Goal: Information Seeking & Learning: Understand process/instructions

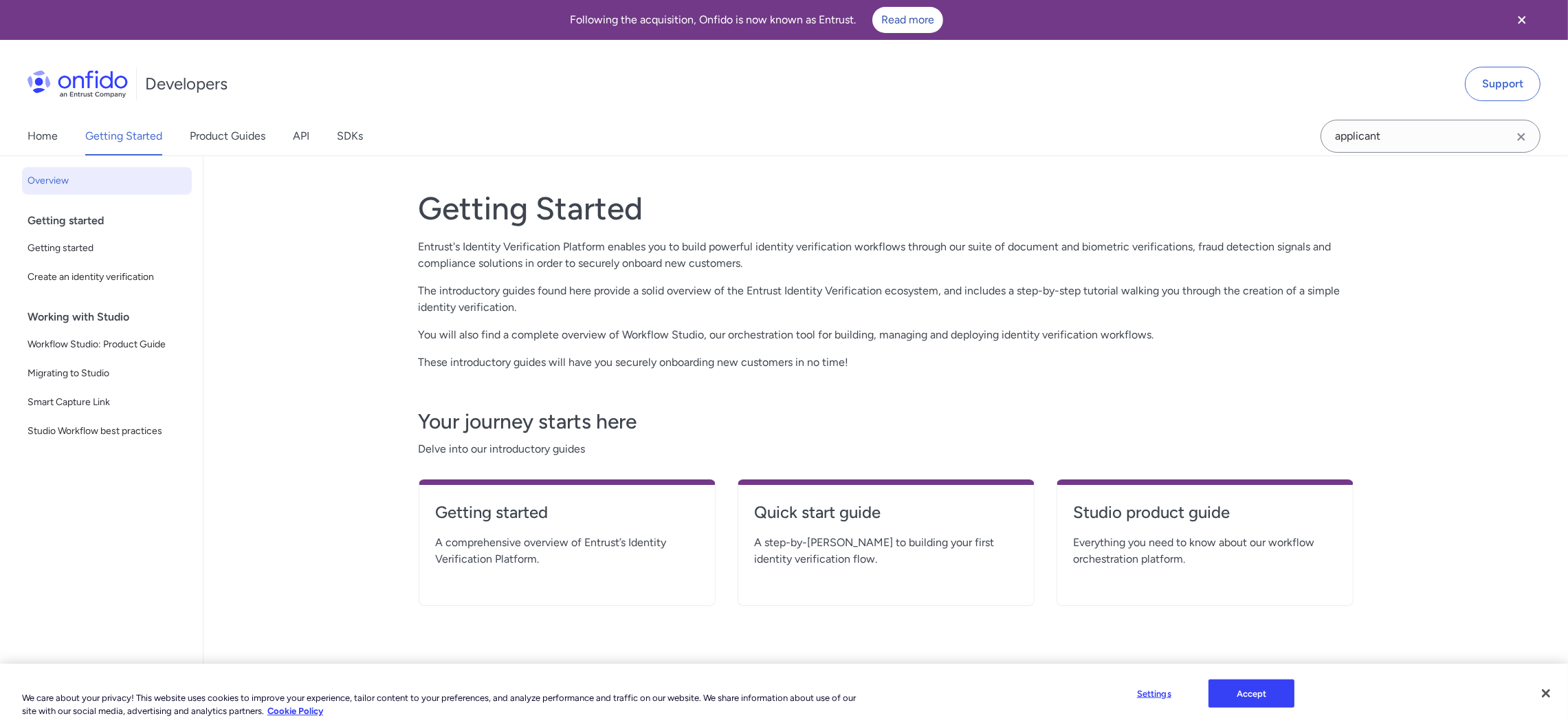
click at [84, 244] on span "Getting started" at bounding box center [107, 248] width 159 height 17
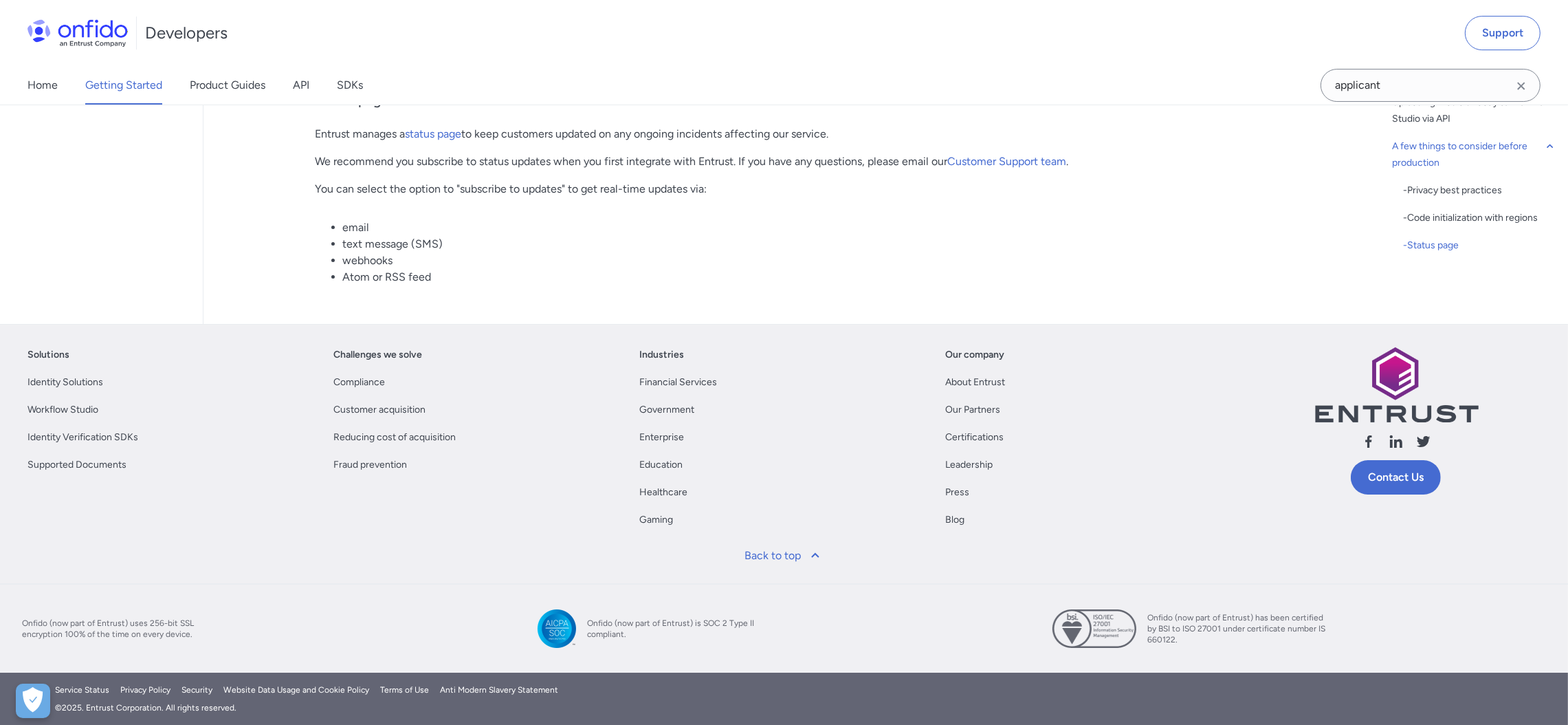
scroll to position [6973, 0]
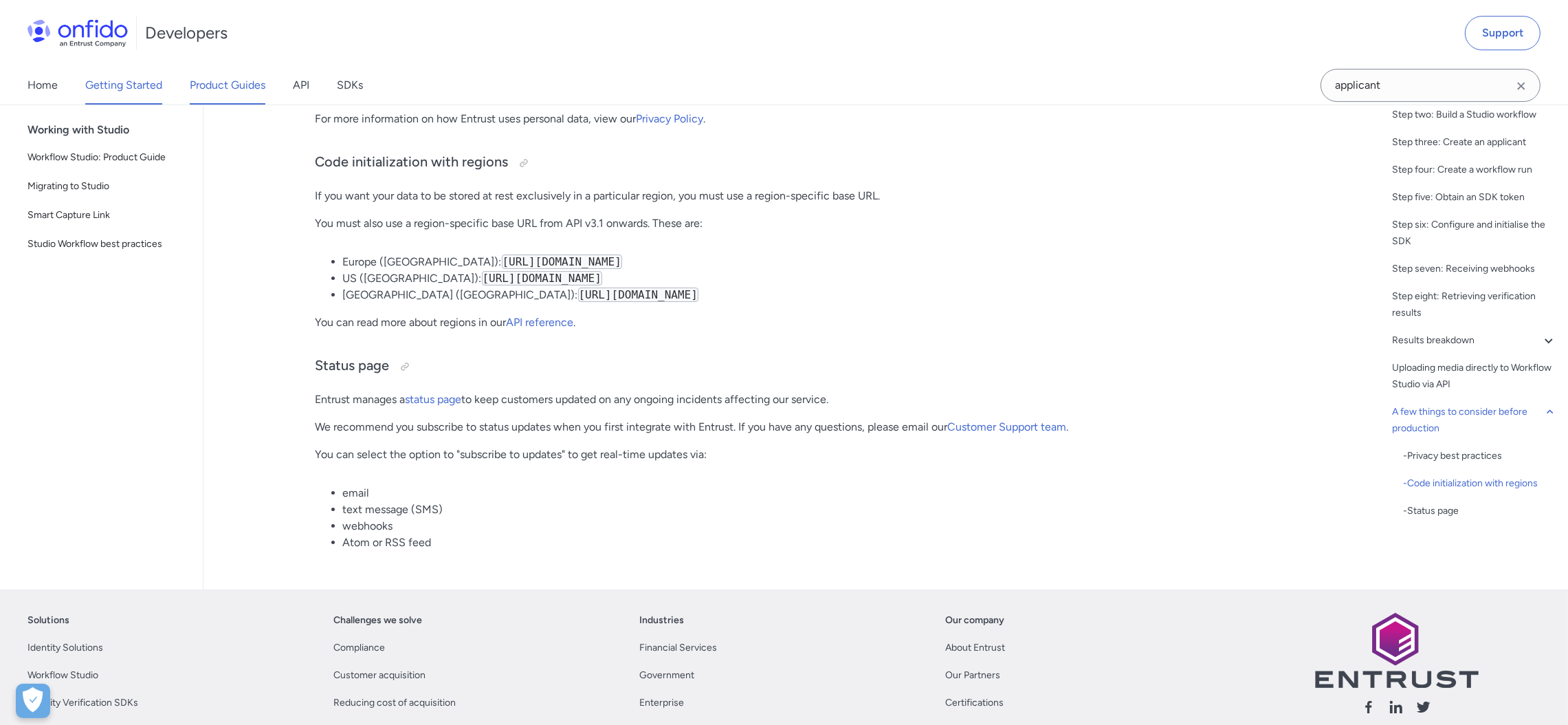
click at [204, 88] on link "Product Guides" at bounding box center [227, 85] width 75 height 38
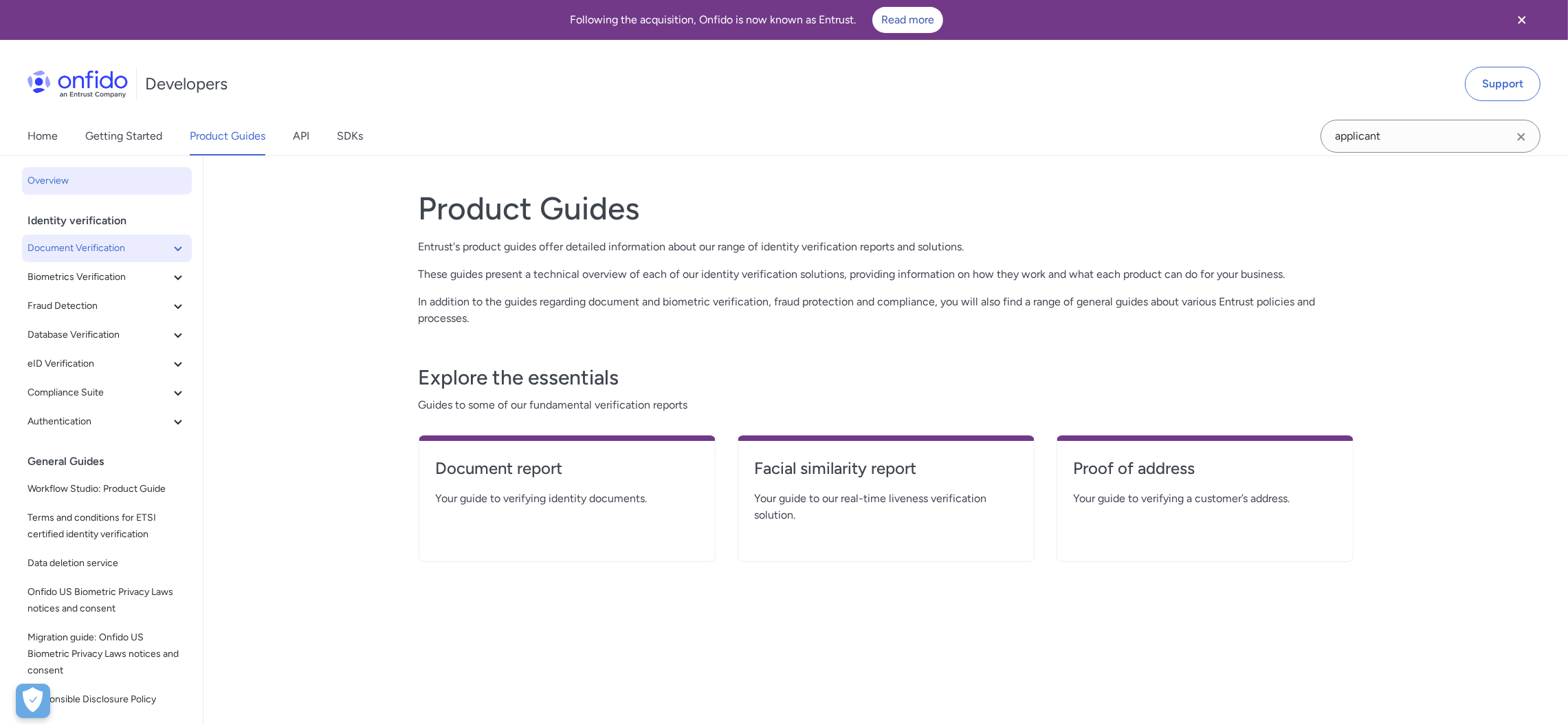
click at [86, 244] on span "Document Verification" at bounding box center [99, 248] width 142 height 17
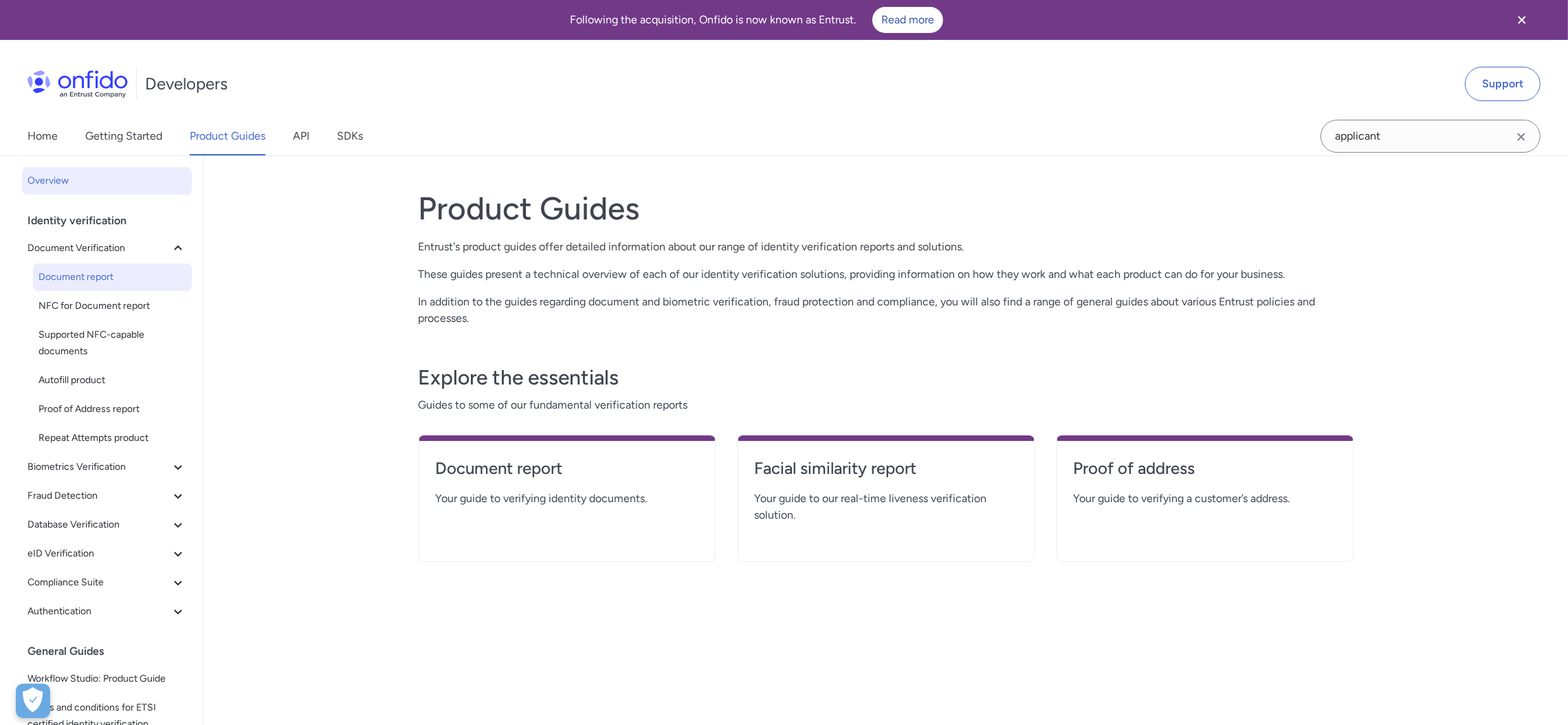
click at [94, 274] on span "Document report" at bounding box center [112, 277] width 148 height 17
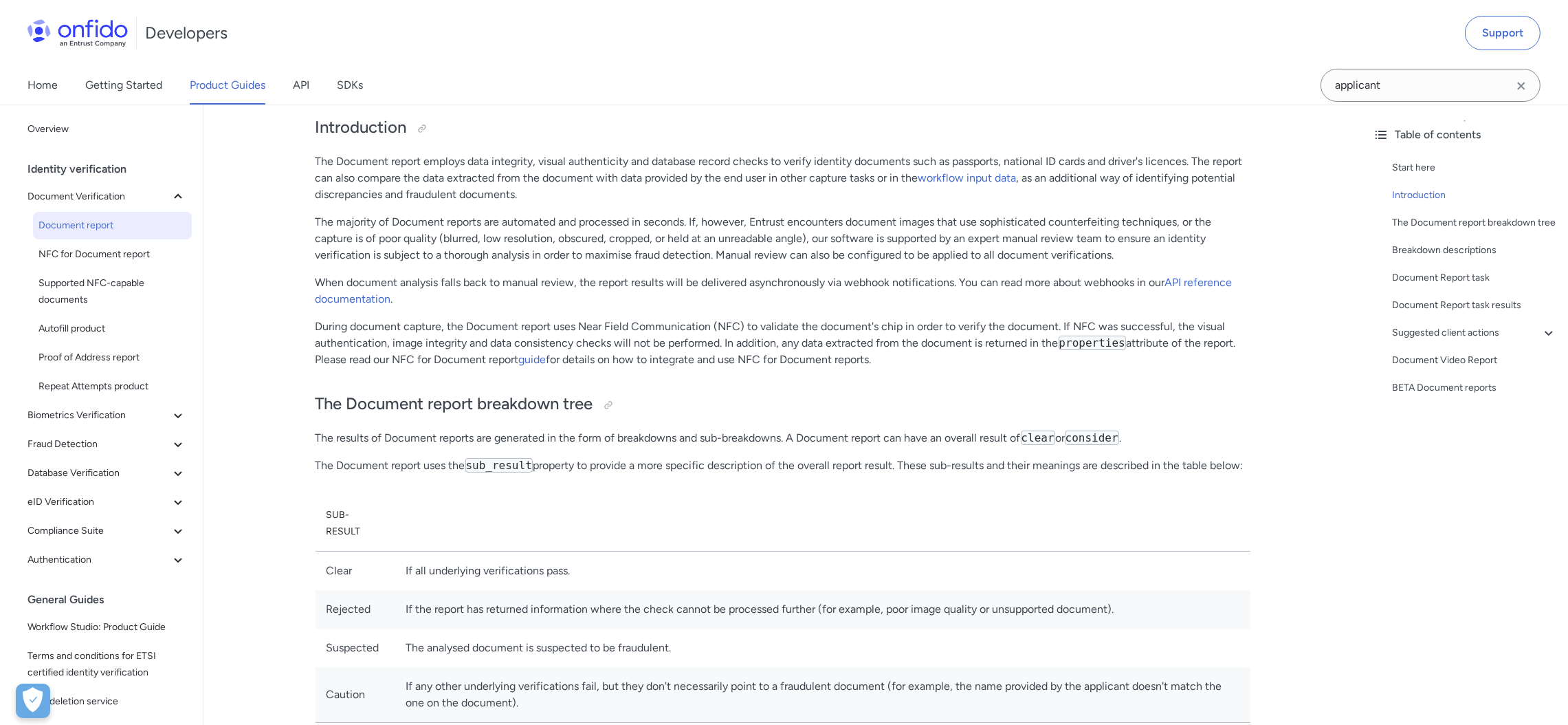
scroll to position [309, 0]
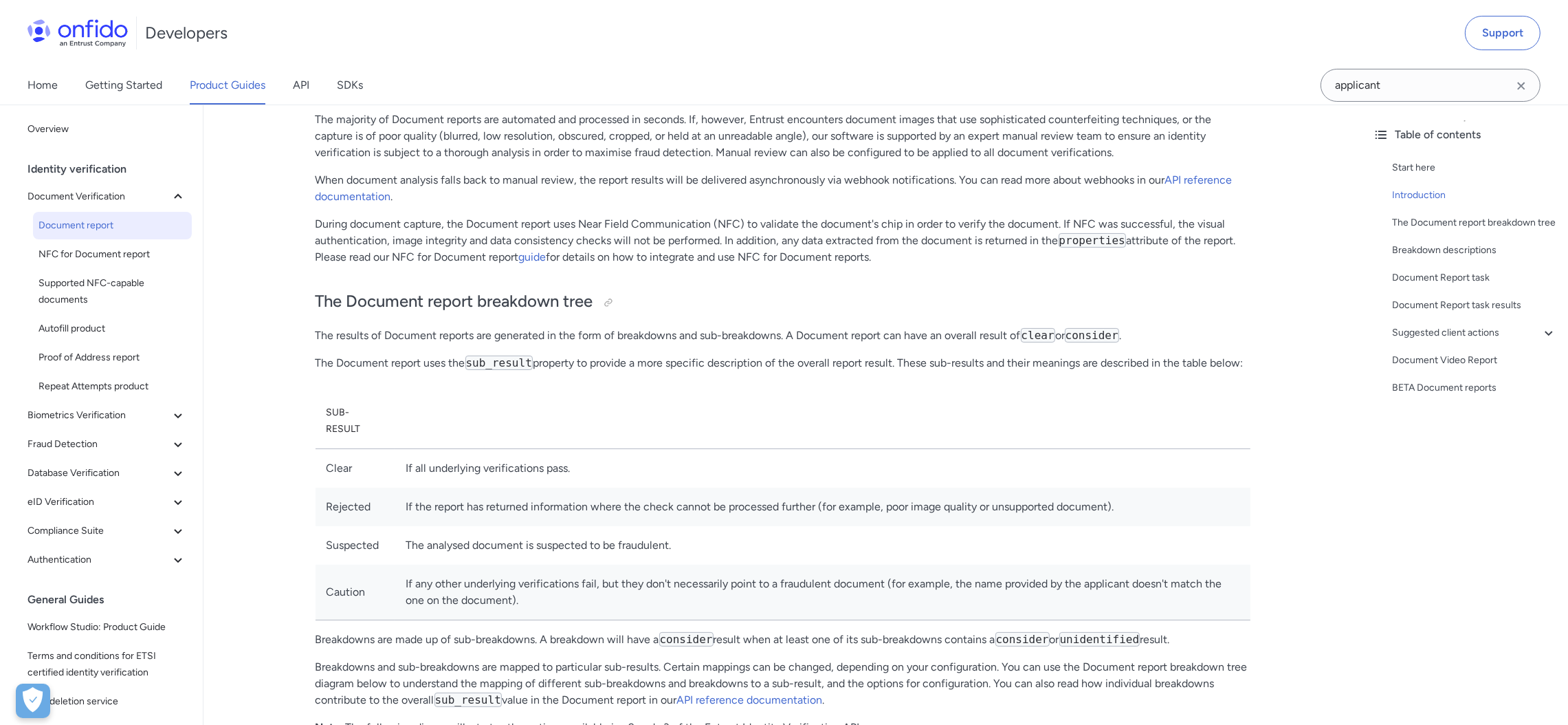
click at [1091, 334] on code "consider" at bounding box center [1092, 336] width 54 height 15
copy code "consider"
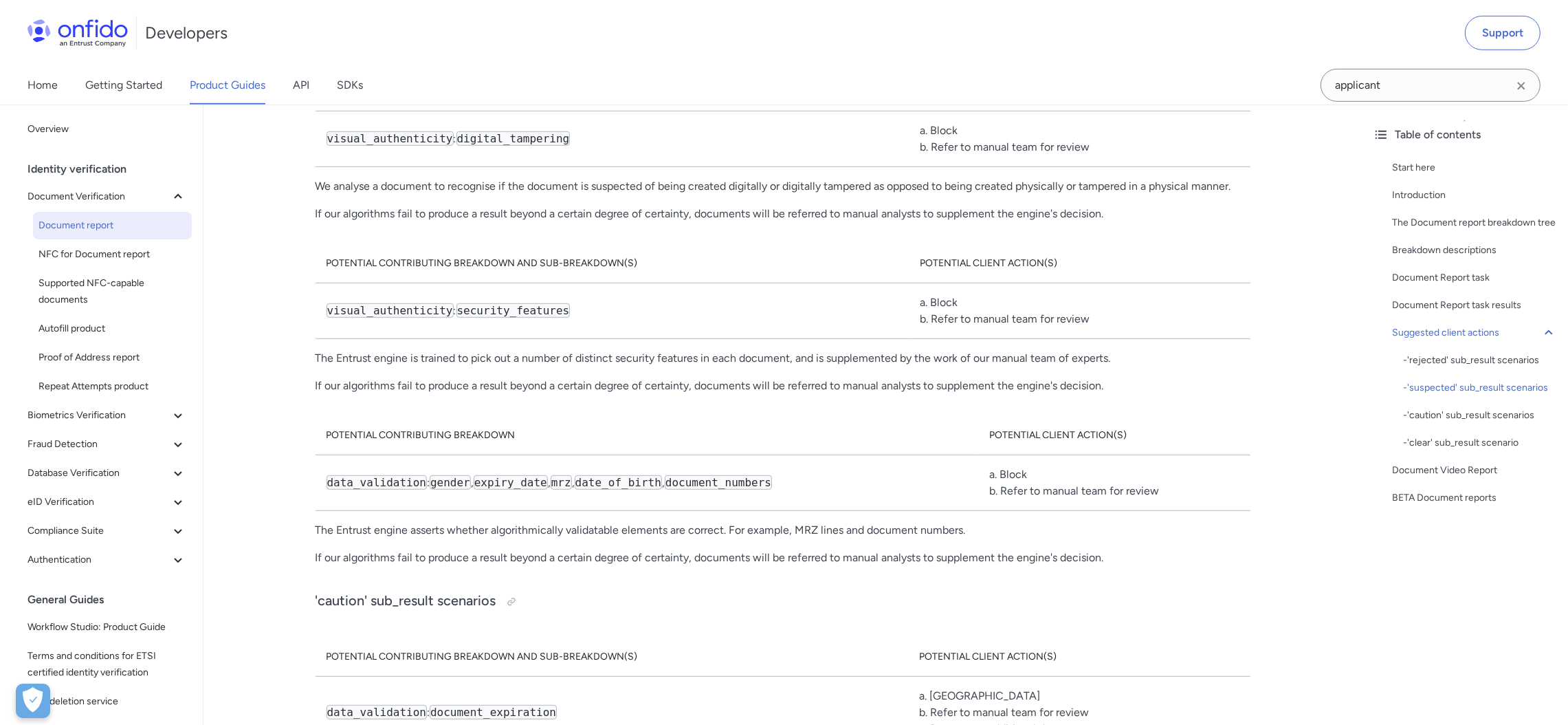
scroll to position [9590, 0]
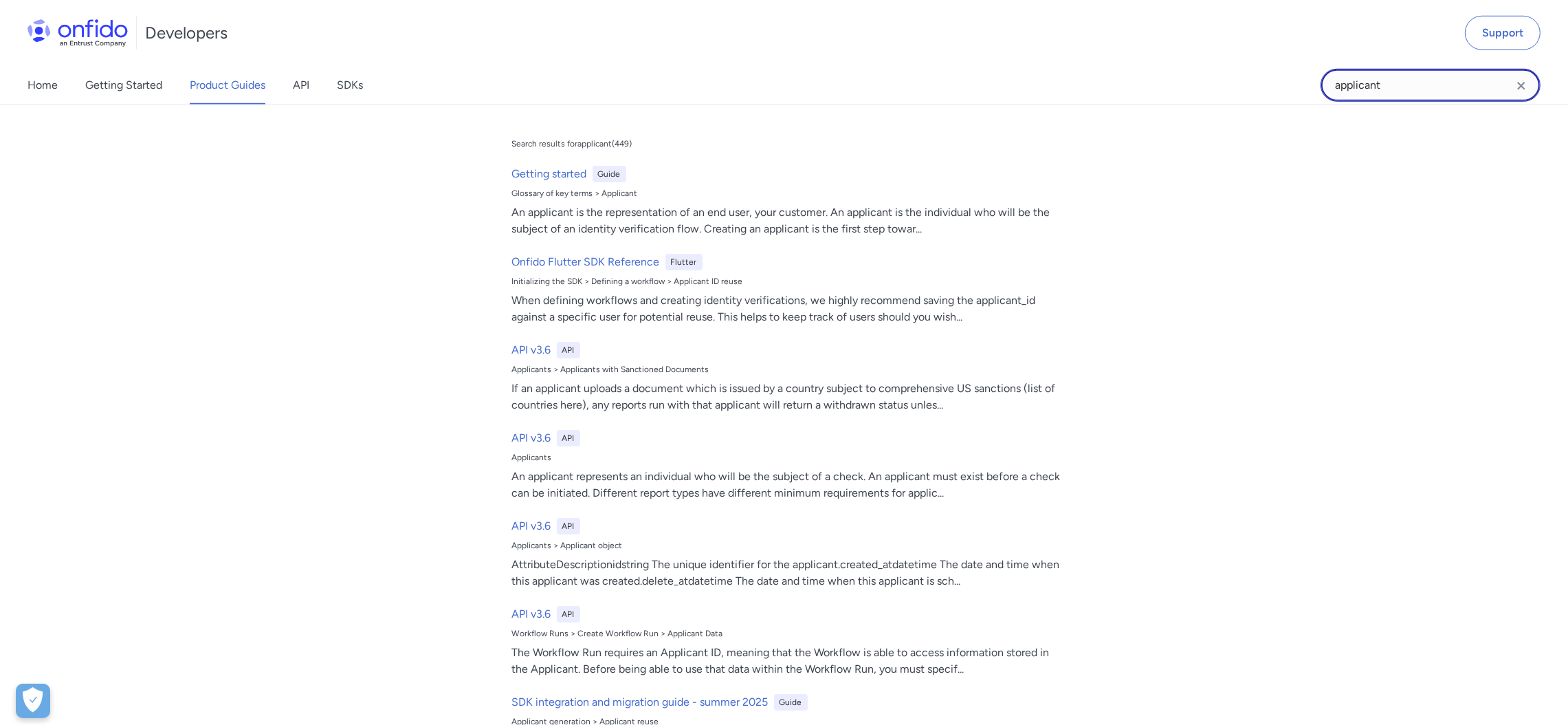
click at [1387, 86] on input "applicant" at bounding box center [1430, 86] width 220 height 33
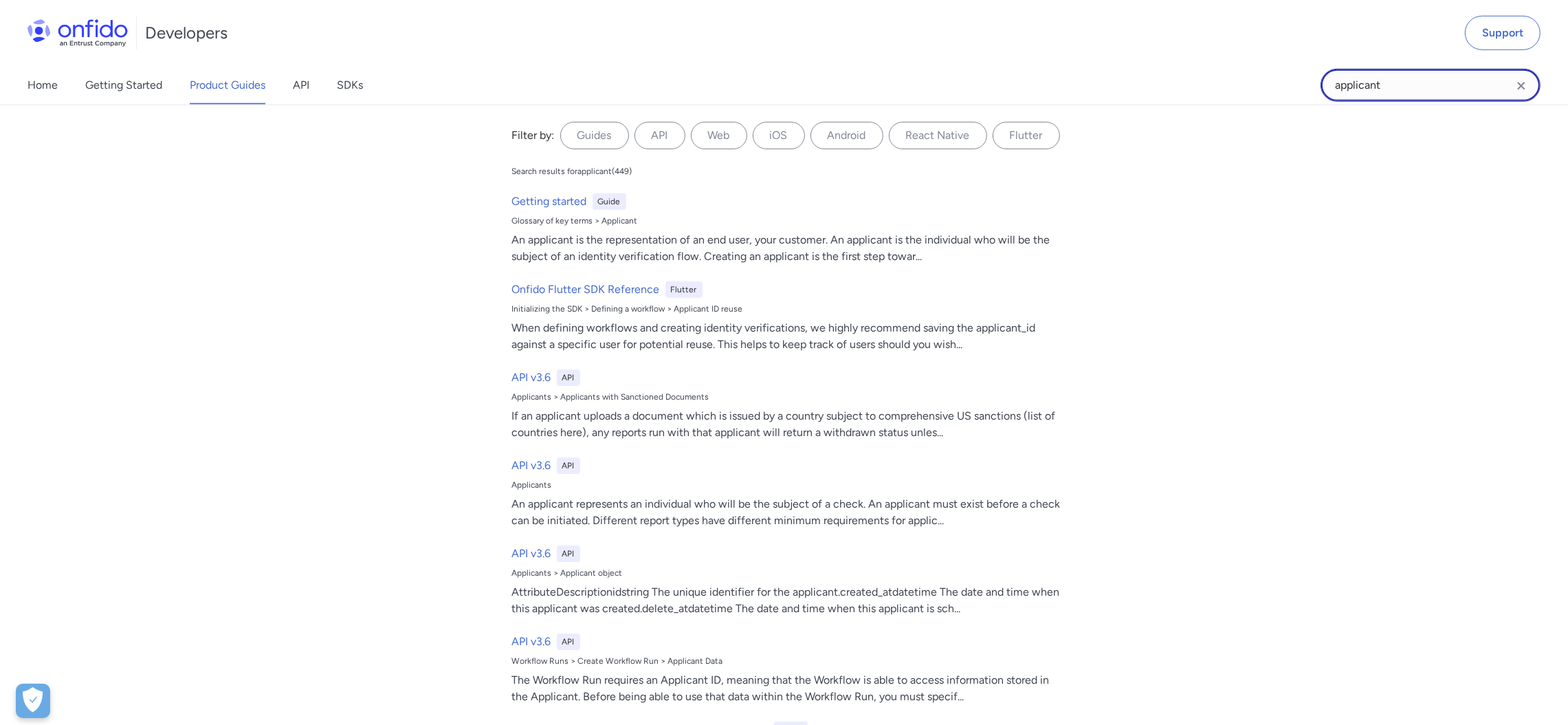
click at [1387, 86] on input "applicant" at bounding box center [1430, 86] width 220 height 33
paste input "consider"
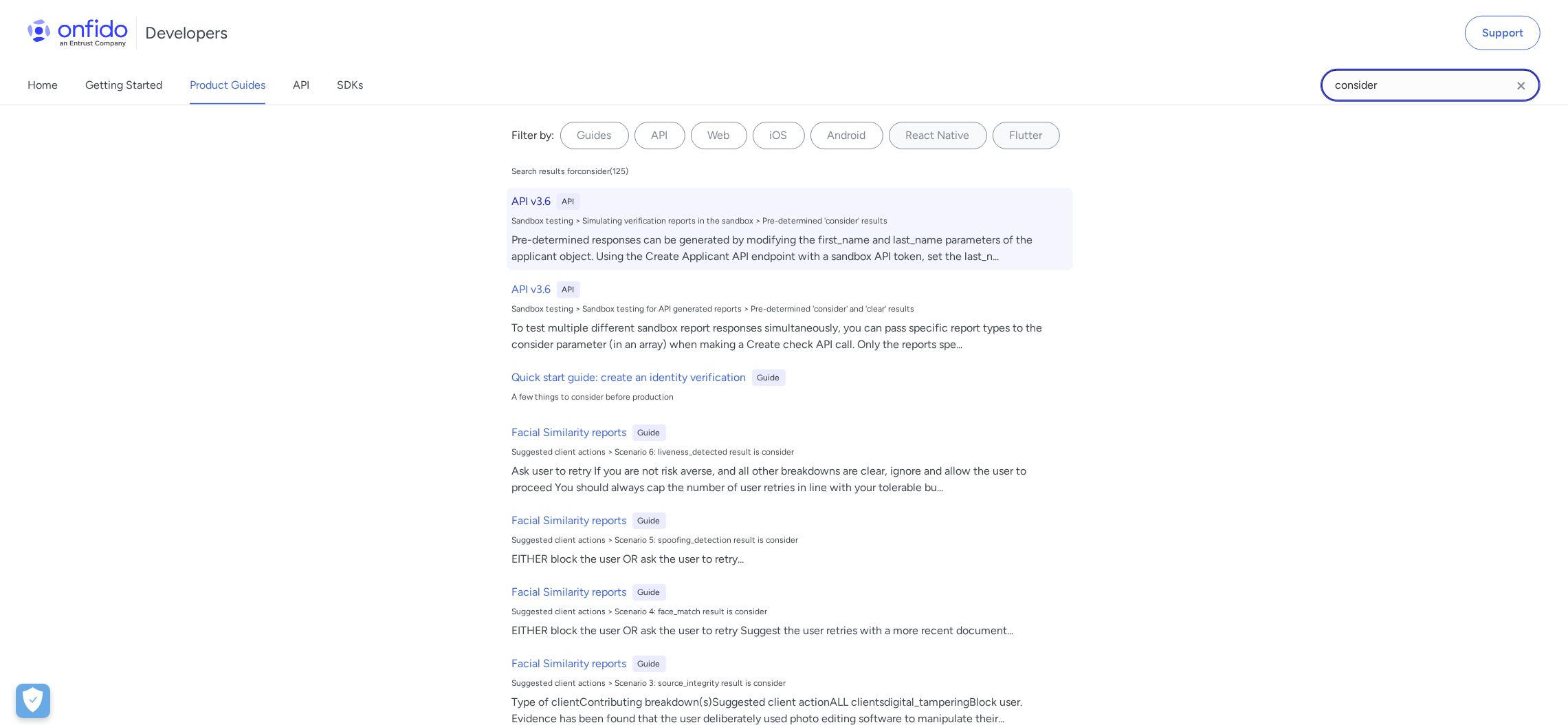
type input "consider"
click at [679, 212] on div "API v3.6 API Sandbox testing > Simulating verification reports in the sandbox >…" at bounding box center [789, 229] width 566 height 83
select select "http"
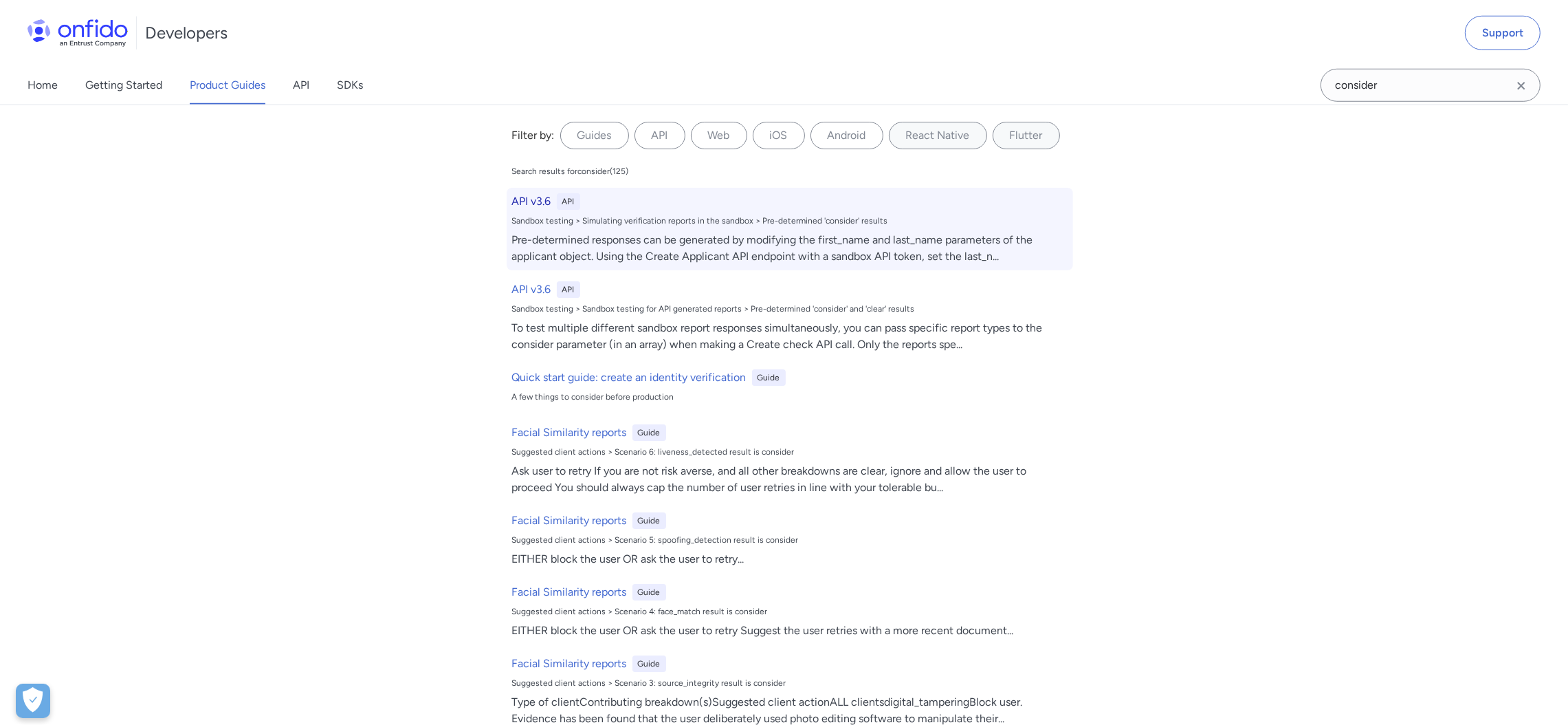
select select "http"
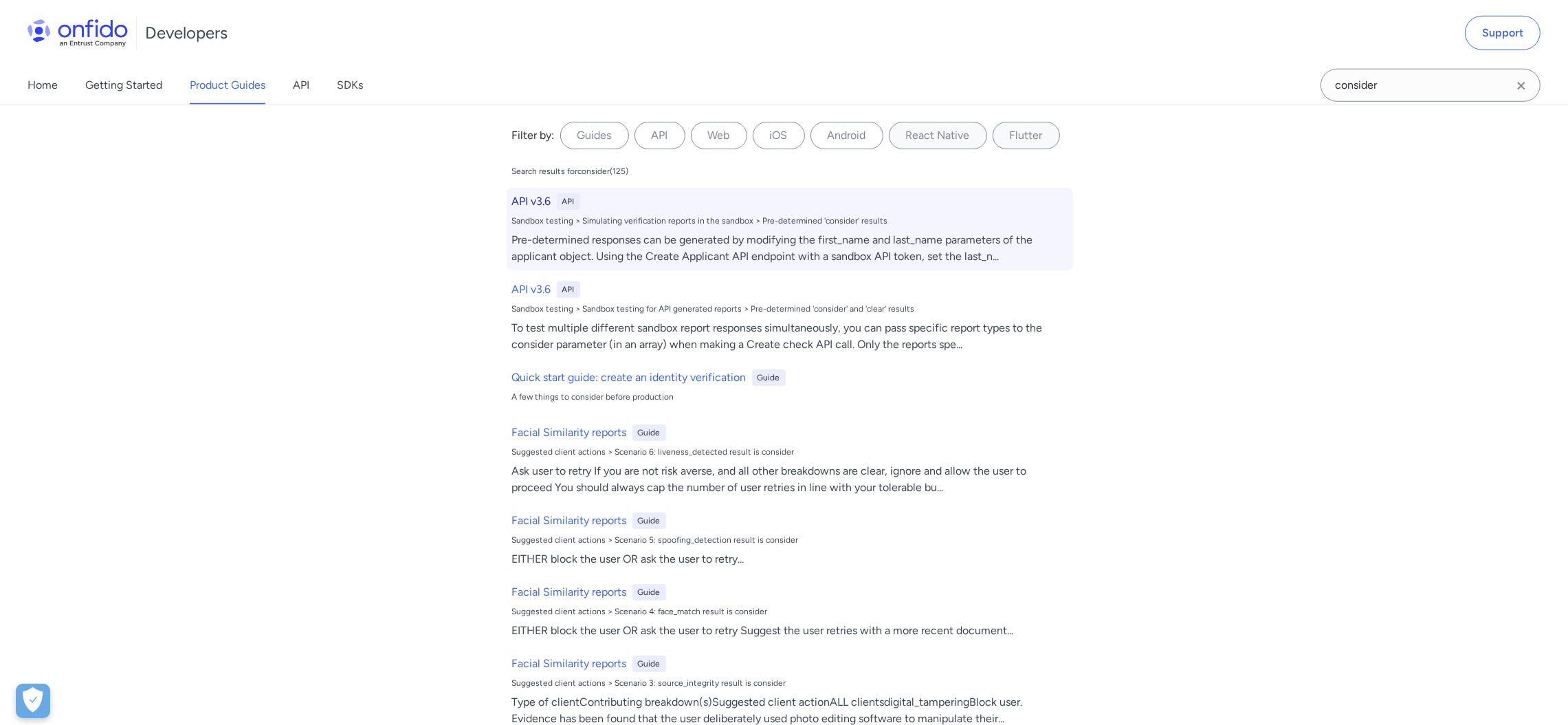
select select "http"
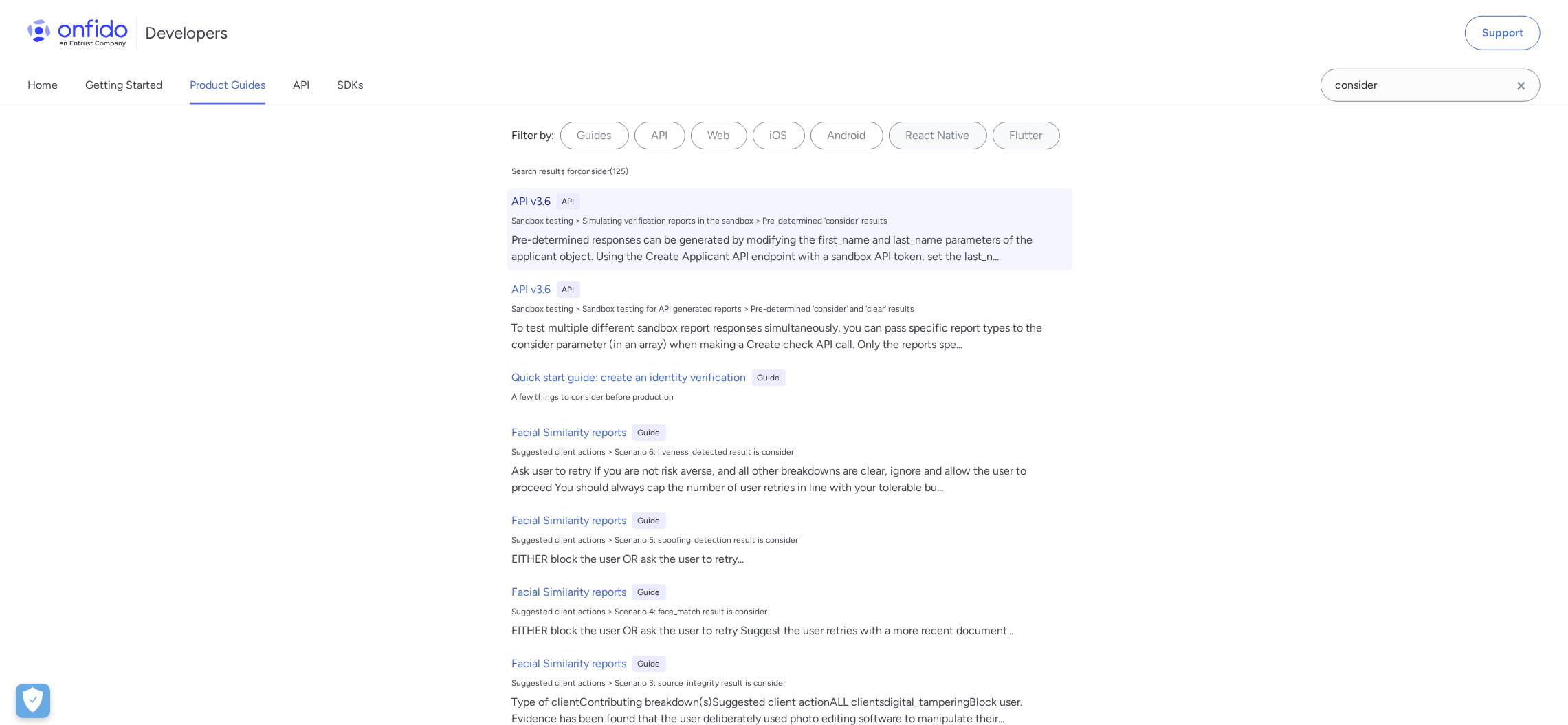
select select "http"
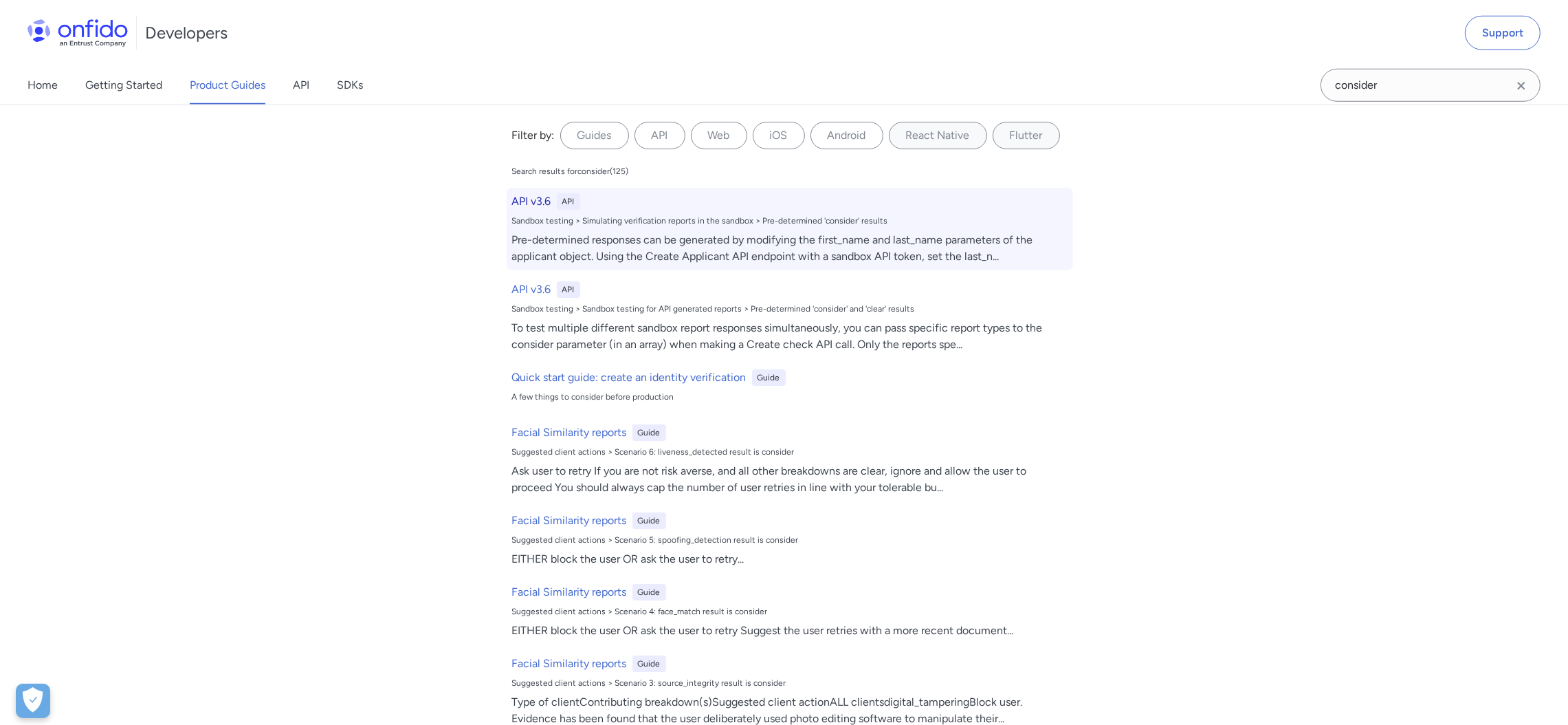
select select "http"
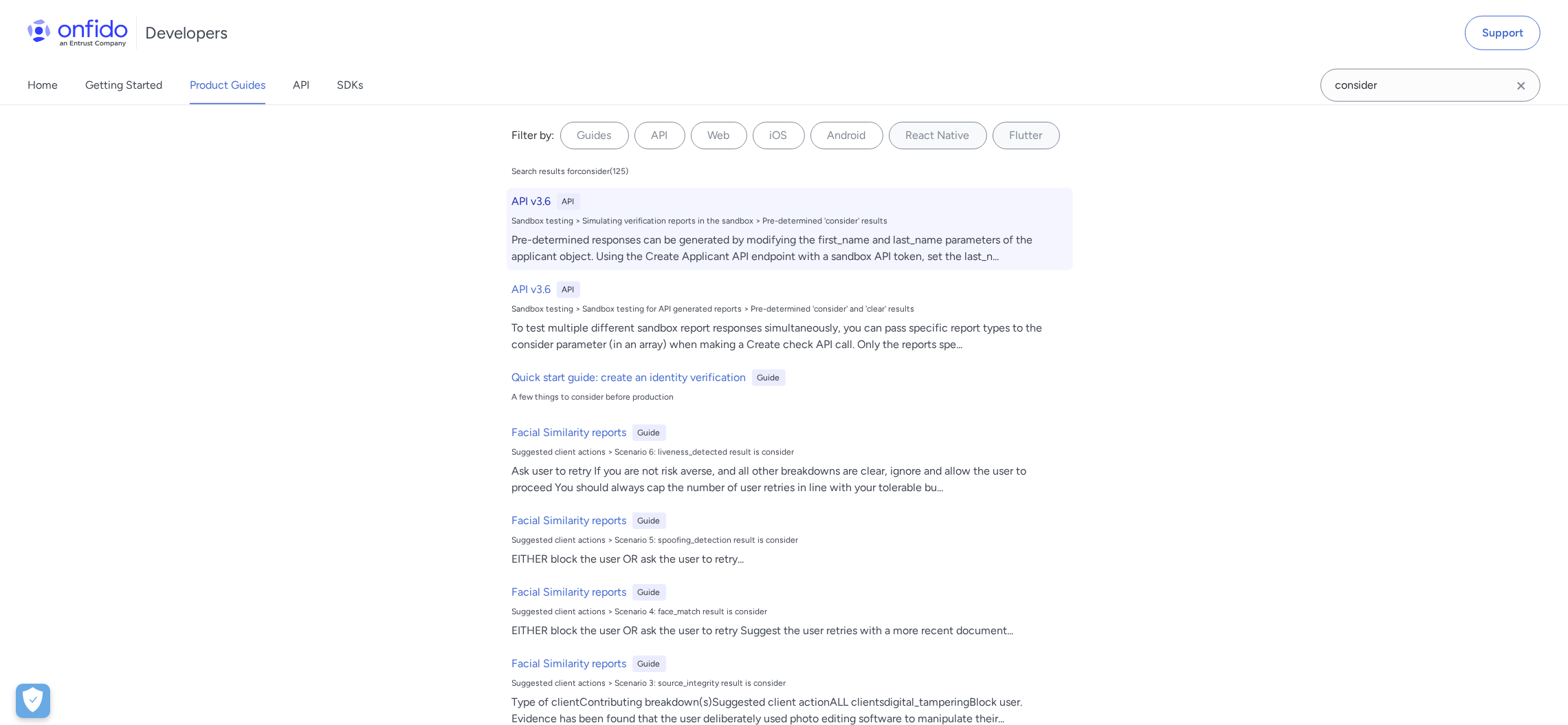
select select "http"
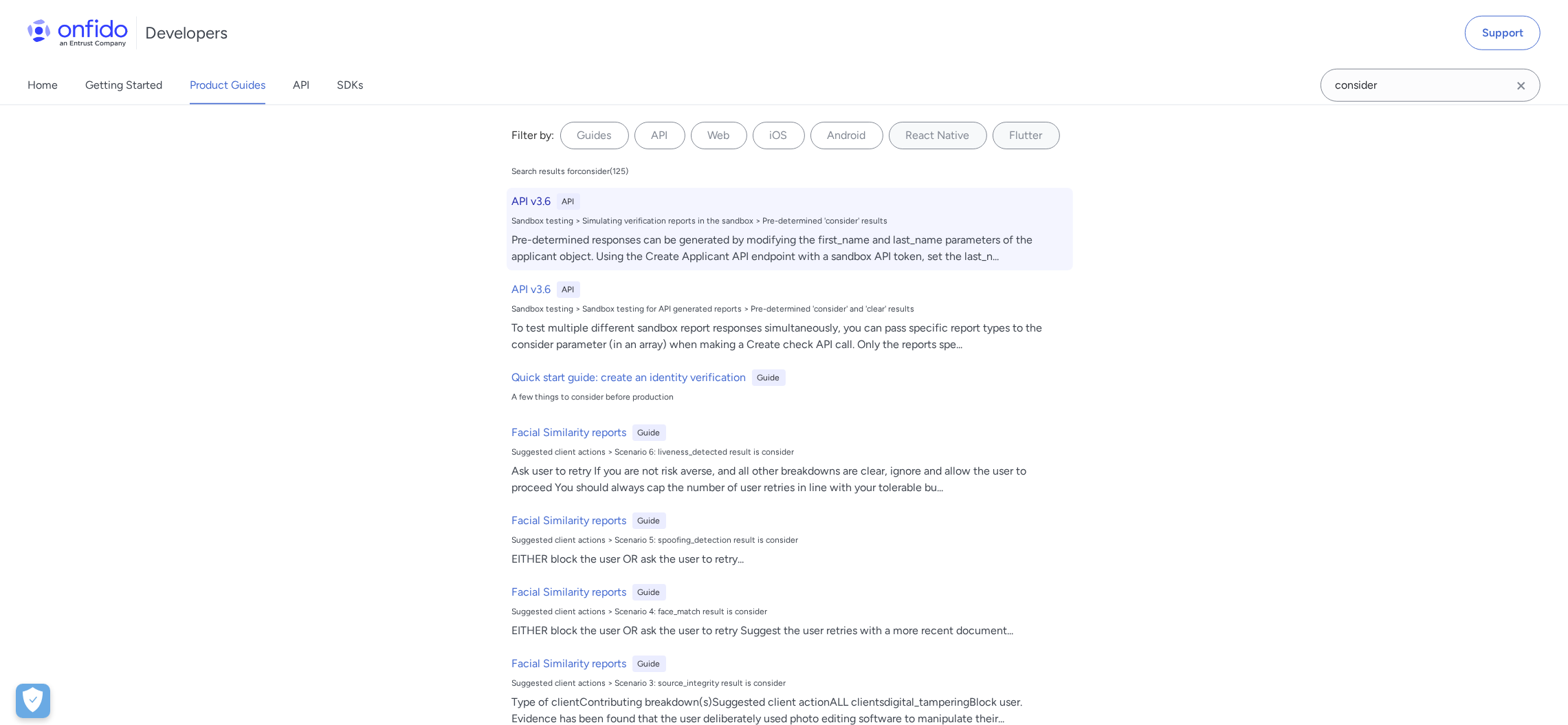
select select "http"
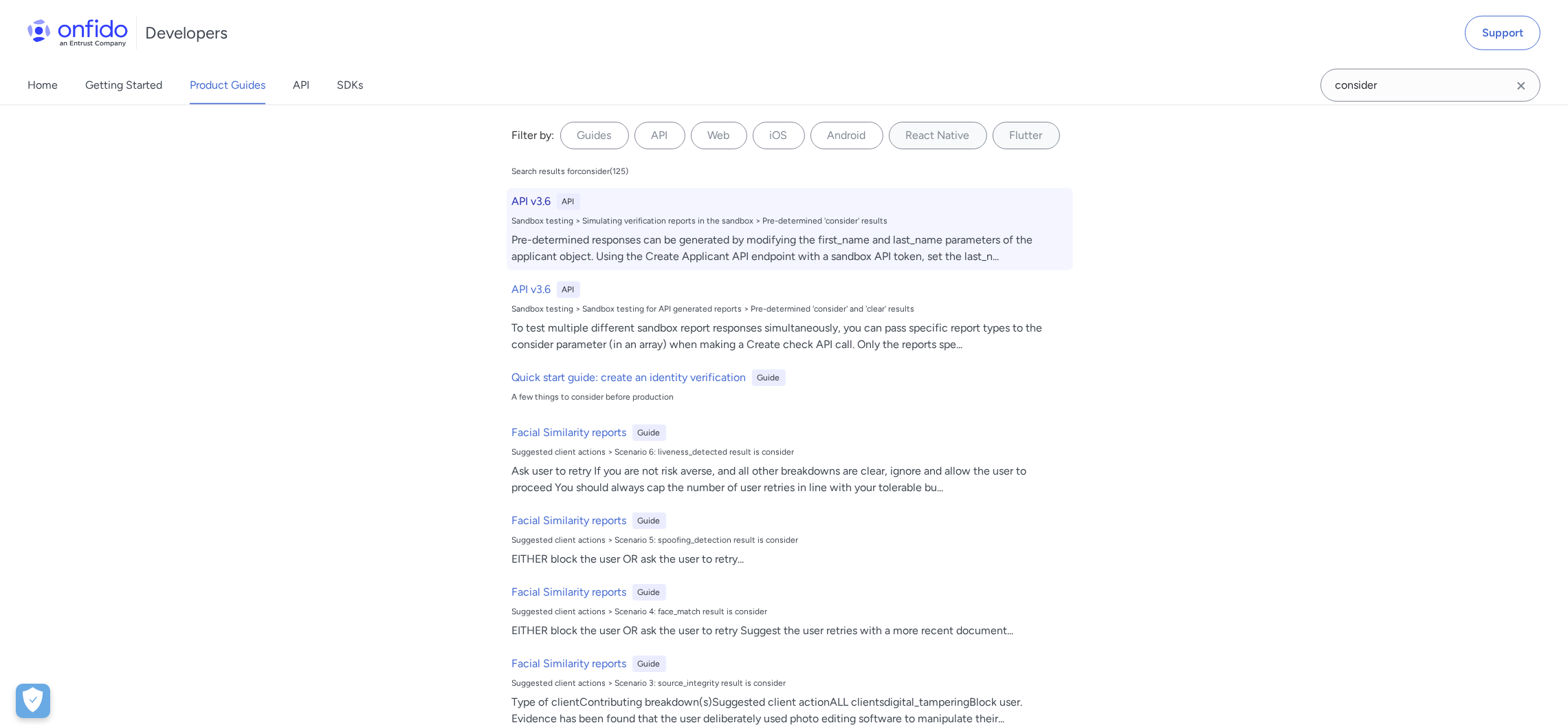
select select "http"
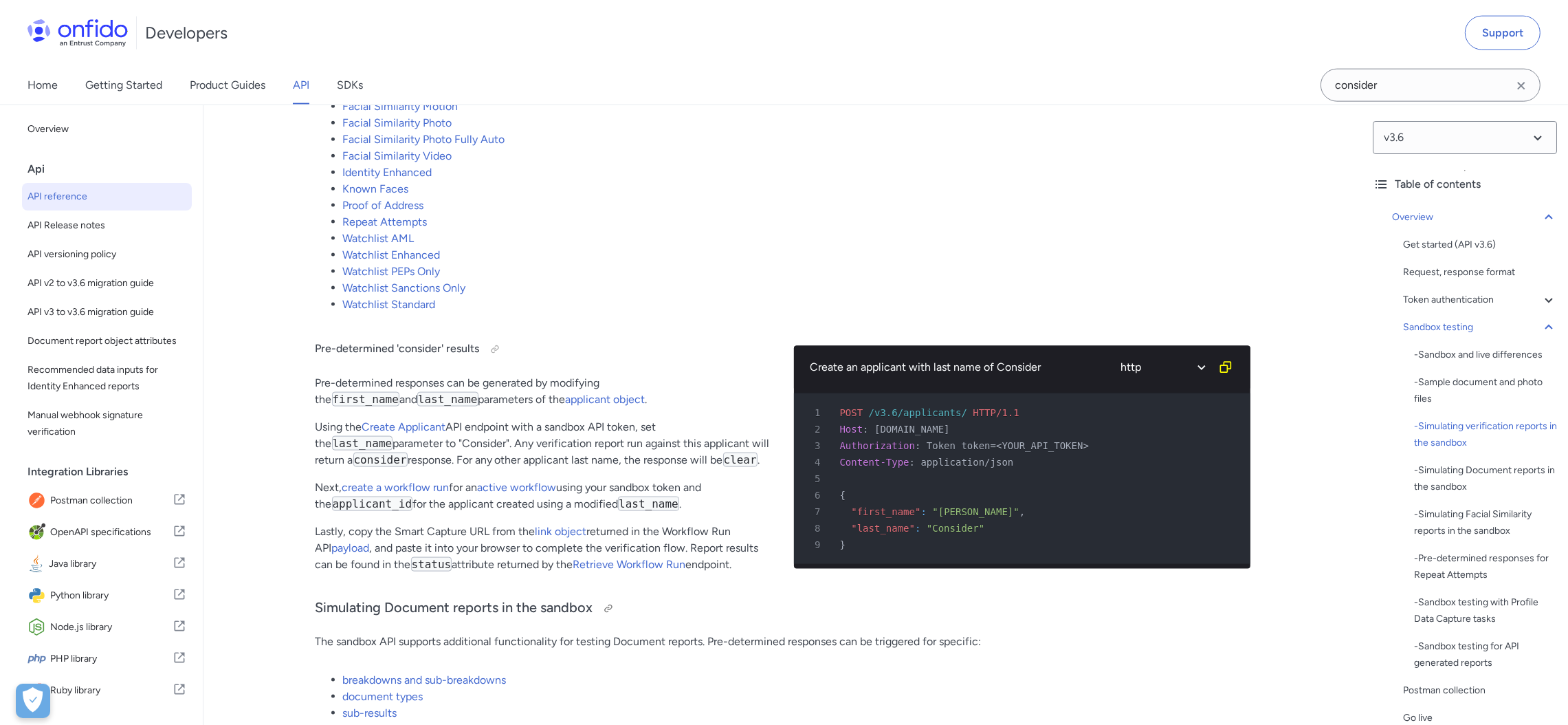
scroll to position [2842, 0]
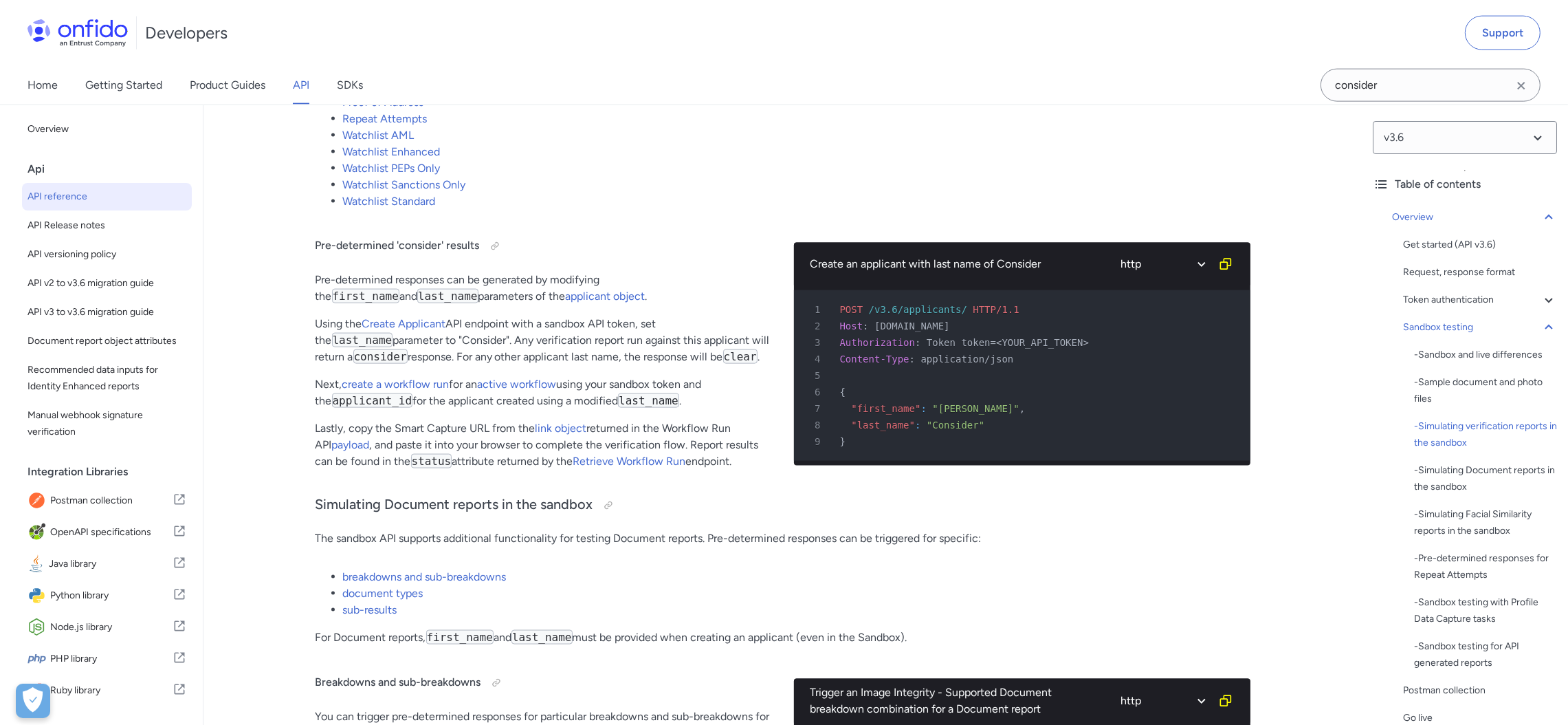
click at [1081, 466] on div "1 POST /v3.6/applicants/ HTTP/1.1 2 Host : [DOMAIN_NAME] 3 Authorization : Toke…" at bounding box center [1021, 376] width 456 height 180
click at [725, 193] on li "Watchlist Sanctions Only" at bounding box center [797, 185] width 907 height 17
